Goal: Find specific page/section: Find specific page/section

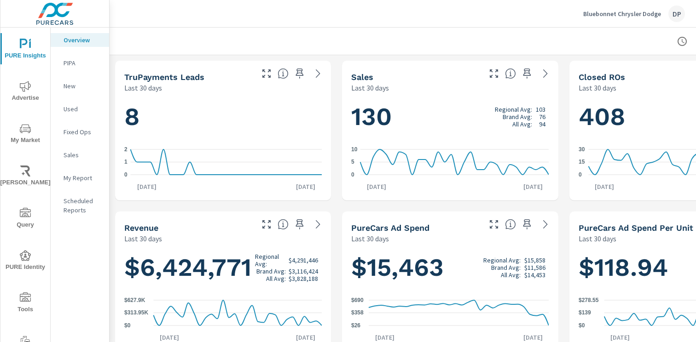
scroll to position [242, 0]
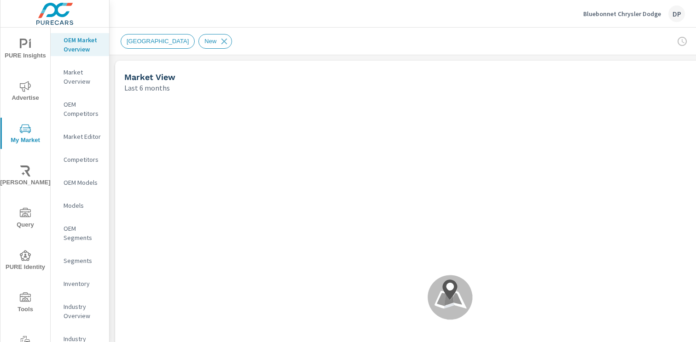
scroll to position [550, 0]
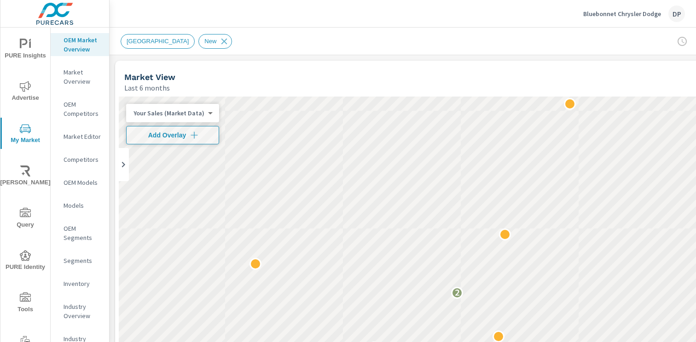
click at [24, 213] on icon "nav menu" at bounding box center [25, 213] width 11 height 11
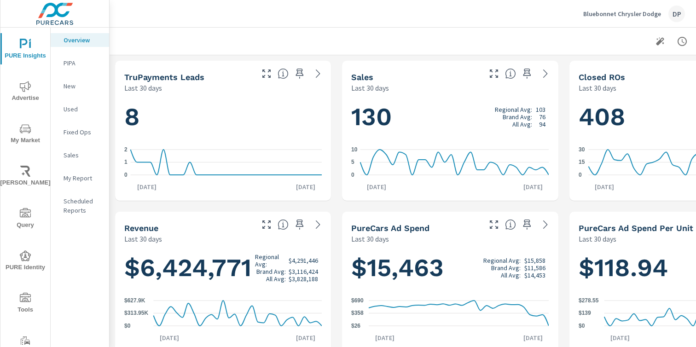
click at [34, 212] on span "Query" at bounding box center [25, 219] width 44 height 23
